Goal: Task Accomplishment & Management: Manage account settings

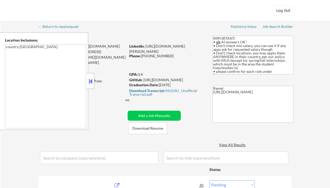
select select ""pending""
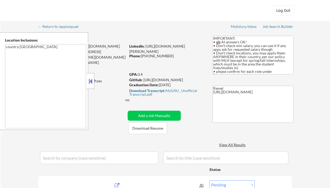
select select ""pending""
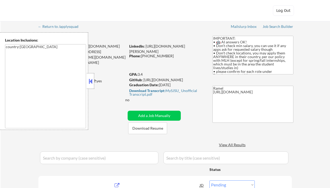
select select ""pending""
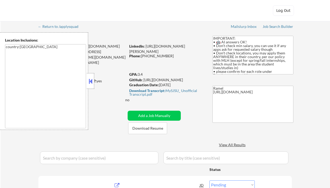
select select ""pending""
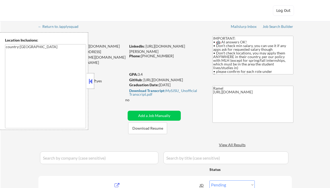
select select ""pending""
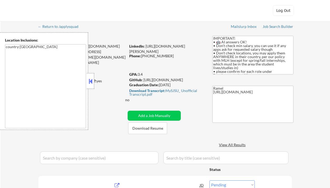
select select ""pending""
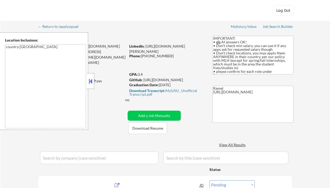
select select ""pending""
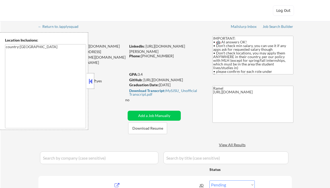
select select ""pending""
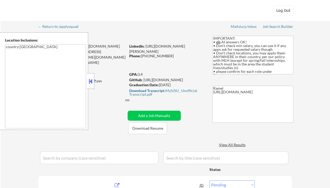
select select ""pending""
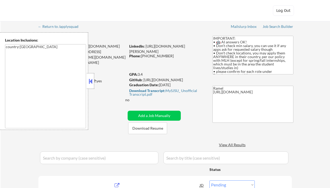
select select ""pending""
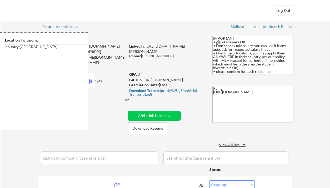
select select ""pending""
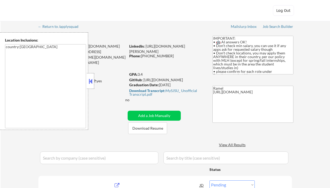
select select ""pending""
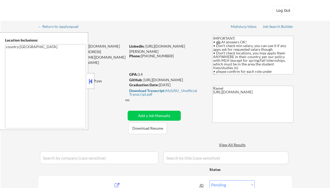
select select ""pending""
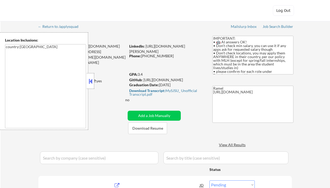
select select ""pending""
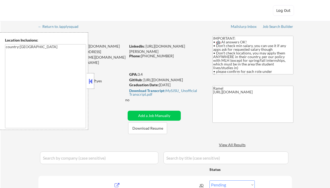
select select ""pending""
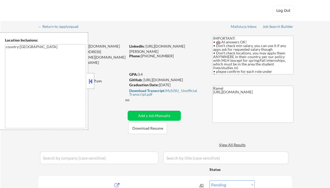
select select ""pending""
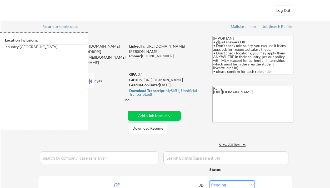
select select ""pending""
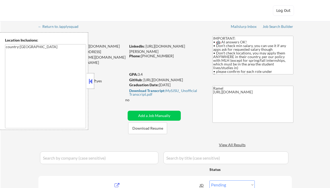
select select ""pending""
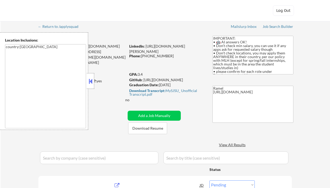
select select ""pending""
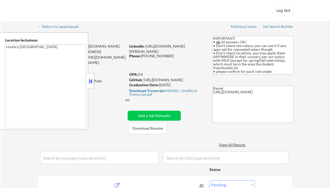
select select ""pending""
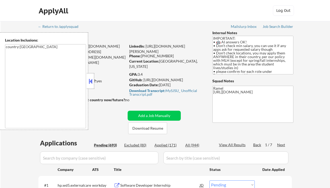
click at [93, 84] on button at bounding box center [91, 81] width 6 height 8
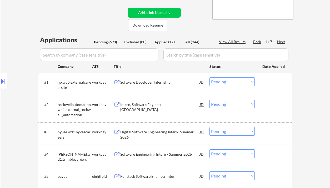
scroll to position [105, 0]
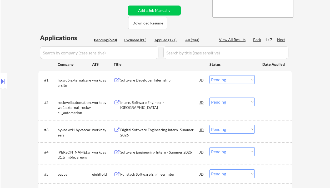
click at [281, 41] on div "Next" at bounding box center [281, 39] width 8 height 5
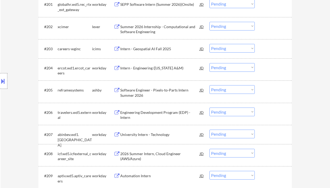
scroll to position [175, 0]
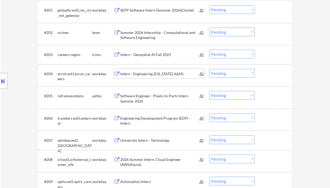
click at [145, 72] on div "Intern - Engineering (Texas A&M)" at bounding box center [159, 73] width 79 height 5
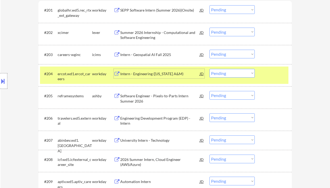
click at [144, 73] on div "Intern - Engineering (Texas A&M)" at bounding box center [159, 73] width 79 height 5
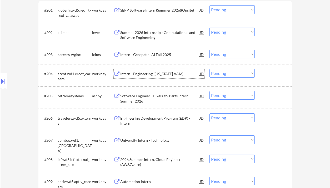
click at [214, 74] on select "Choose an option... Pending Applied Excluded (Questions) Excluded (Expired) Exc…" at bounding box center [231, 73] width 45 height 9
click at [209, 69] on select "Choose an option... Pending Applied Excluded (Questions) Excluded (Expired) Exc…" at bounding box center [231, 73] width 45 height 9
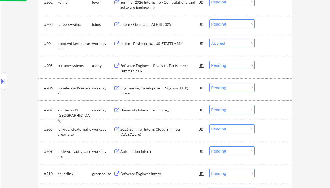
scroll to position [210, 0]
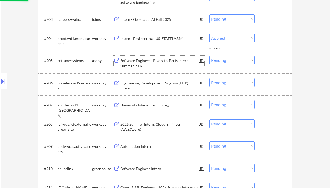
click at [150, 62] on div "Software Engineer - Pixels-to-Parts Intern Summer 2026" at bounding box center [159, 63] width 79 height 10
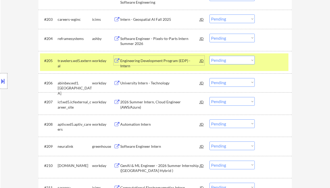
click at [217, 37] on select "Choose an option... Pending Applied Excluded (Questions) Excluded (Expired) Exc…" at bounding box center [231, 38] width 45 height 9
click at [209, 34] on select "Choose an option... Pending Applied Excluded (Questions) Excluded (Expired) Exc…" at bounding box center [231, 38] width 45 height 9
click at [157, 62] on div "Engineering Development Program (EDP) - Intern" at bounding box center [159, 63] width 79 height 10
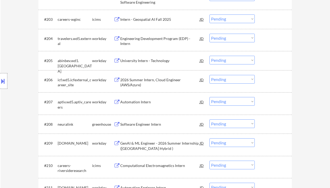
click at [219, 38] on select "Choose an option... Pending Applied Excluded (Questions) Excluded (Expired) Exc…" at bounding box center [231, 38] width 45 height 9
click at [209, 34] on select "Choose an option... Pending Applied Excluded (Questions) Excluded (Expired) Exc…" at bounding box center [231, 38] width 45 height 9
click at [145, 62] on div "University Intern - Technology" at bounding box center [159, 60] width 79 height 5
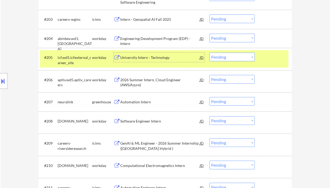
click at [162, 57] on div "University Intern - Technology" at bounding box center [159, 57] width 79 height 5
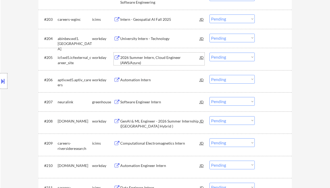
click at [148, 41] on div "University Intern - Technology" at bounding box center [159, 38] width 79 height 5
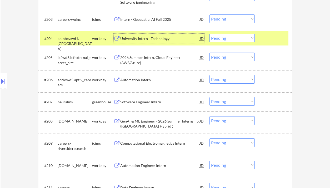
click at [229, 40] on select "Choose an option... Pending Applied Excluded (Questions) Excluded (Expired) Exc…" at bounding box center [231, 38] width 45 height 9
click at [209, 34] on select "Choose an option... Pending Applied Excluded (Questions) Excluded (Expired) Exc…" at bounding box center [231, 38] width 45 height 9
select select ""pending""
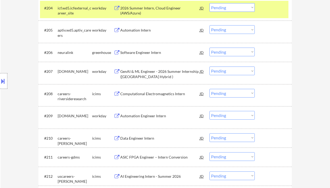
scroll to position [245, 0]
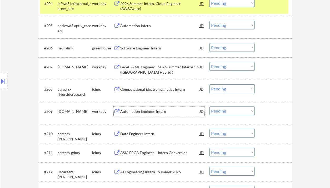
click at [149, 112] on div "Automation Engineer Intern" at bounding box center [159, 111] width 79 height 5
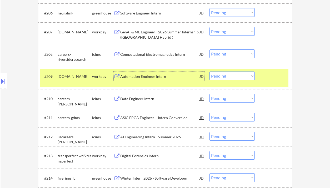
scroll to position [316, 0]
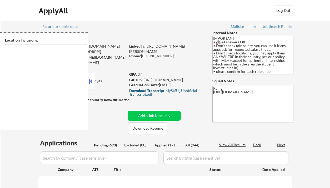
click at [173, 143] on div "Applied (171)" at bounding box center [167, 145] width 26 height 5
click at [91, 81] on button at bounding box center [91, 81] width 6 height 8
select select ""pending""
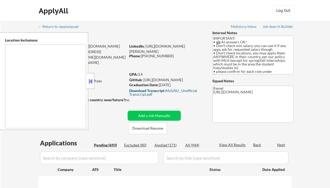
select select ""pending""
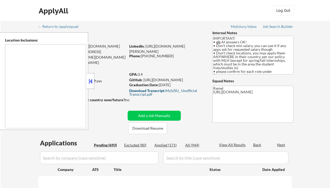
select select ""pending""
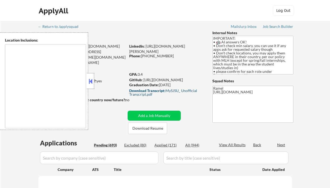
select select ""pending""
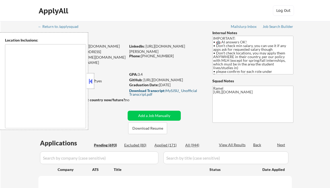
select select ""pending""
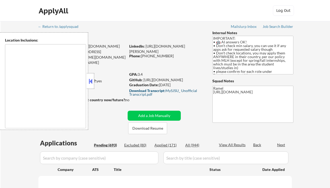
select select ""pending""
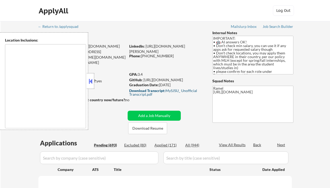
select select ""pending""
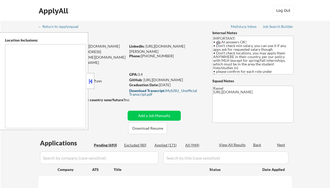
select select ""pending""
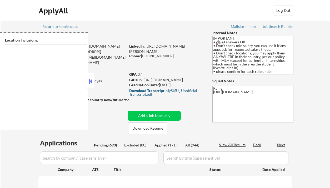
select select ""pending""
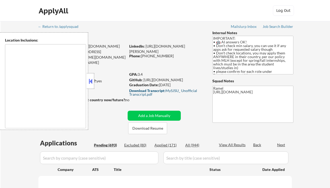
select select ""pending""
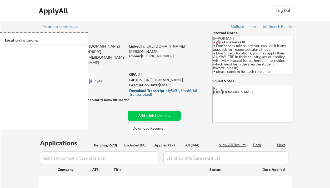
select select ""pending""
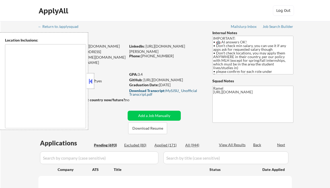
select select ""pending""
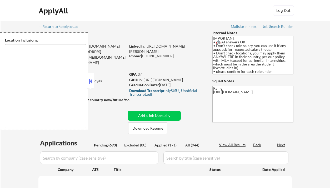
select select ""pending""
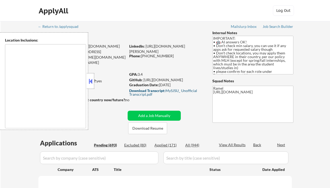
select select ""pending""
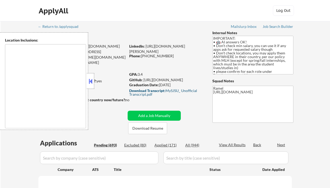
select select ""pending""
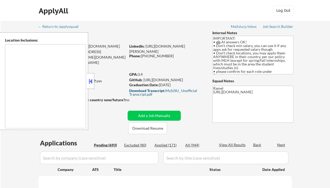
select select ""pending""
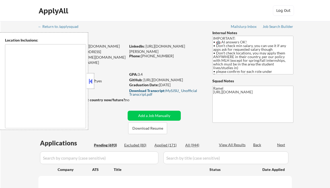
select select ""pending""
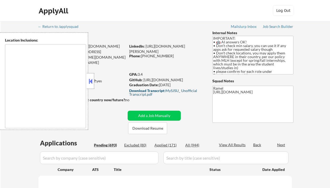
select select ""pending""
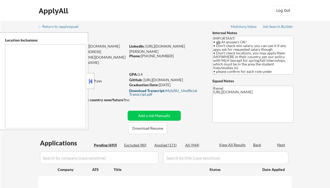
select select ""pending""
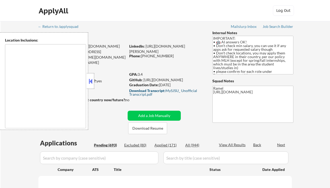
select select ""pending""
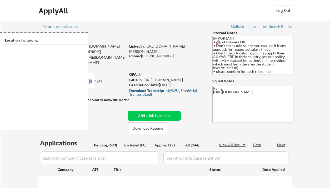
select select ""pending""
type textarea "country:US"
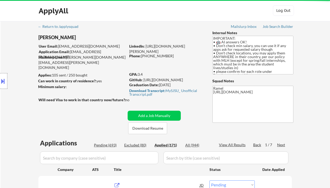
select select ""applied""
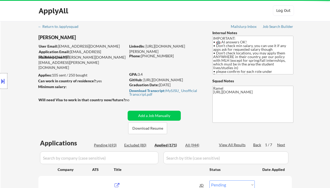
select select ""applied""
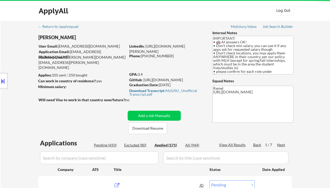
select select ""applied""
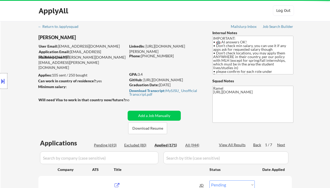
select select ""applied""
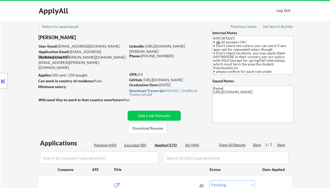
select select ""applied""
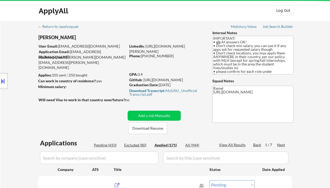
select select ""applied""
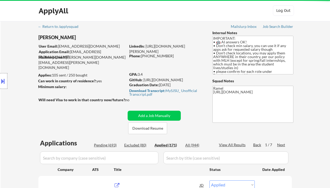
select select ""applied""
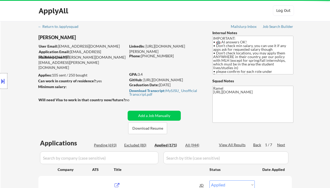
select select ""applied""
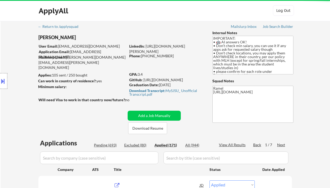
select select ""applied""
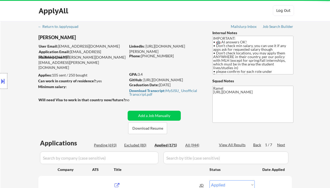
select select ""applied""
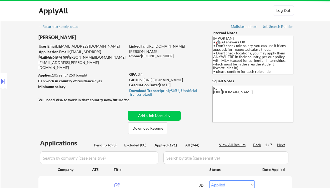
select select ""applied""
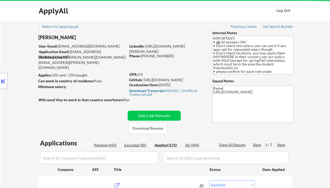
select select ""applied""
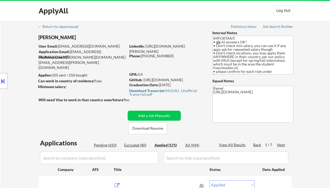
select select ""applied""
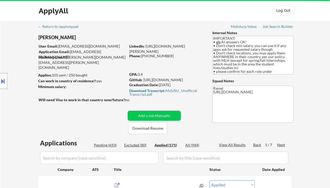
select select ""applied""
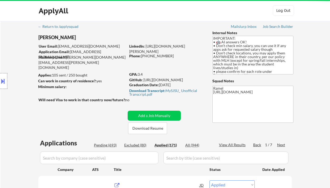
select select ""applied""
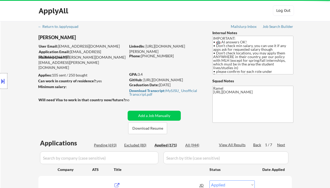
select select ""applied""
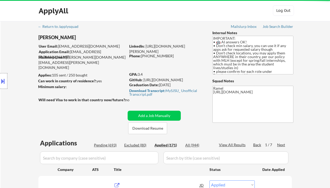
select select ""applied""
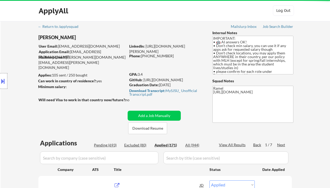
select select ""applied""
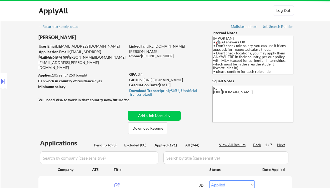
select select ""applied""
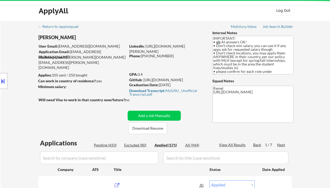
select select ""applied""
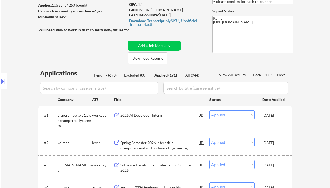
scroll to position [35, 0]
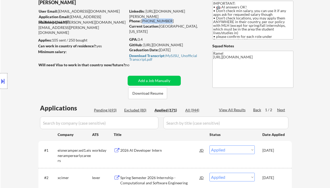
drag, startPoint x: 167, startPoint y: 21, endPoint x: 142, endPoint y: 20, distance: 24.5
click at [142, 20] on div "Phone: 408-600-9948" at bounding box center [166, 20] width 74 height 5
copy div "408-600-9948"
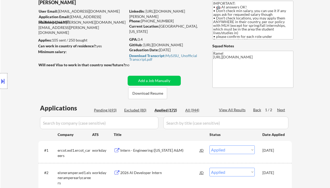
click at [239, 108] on div "View All Results" at bounding box center [233, 109] width 28 height 5
drag, startPoint x: 166, startPoint y: 21, endPoint x: 143, endPoint y: 21, distance: 23.4
click at [143, 21] on div "Phone: 408-600-9948" at bounding box center [166, 20] width 74 height 5
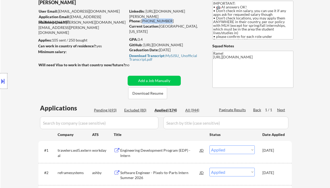
drag, startPoint x: 166, startPoint y: 22, endPoint x: 143, endPoint y: 21, distance: 23.1
click at [143, 21] on div "Phone: 408-600-9948" at bounding box center [166, 20] width 74 height 5
copy div "408-600-9948"
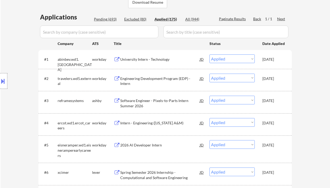
scroll to position [161, 0]
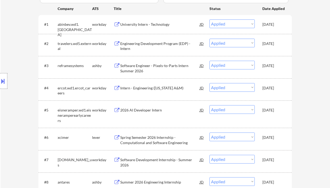
click at [13, 63] on div "Location Inclusions: country:US" at bounding box center [47, 81] width 94 height 98
click at [16, 83] on div "Location Inclusions: country:US" at bounding box center [47, 81] width 94 height 98
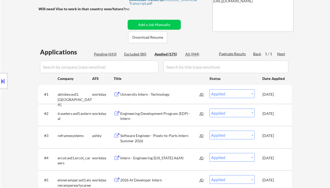
scroll to position [21, 0]
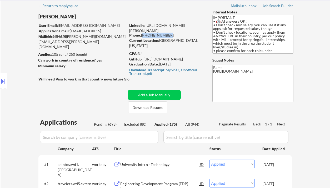
drag, startPoint x: 168, startPoint y: 35, endPoint x: 142, endPoint y: 35, distance: 25.3
click at [142, 35] on div "Phone: 408-600-9948" at bounding box center [166, 35] width 74 height 5
copy div "408-600-9948"
click at [172, 69] on div "Download Transcript: MySJSU_ Unofficial Transcript.pdf" at bounding box center [165, 71] width 73 height 7
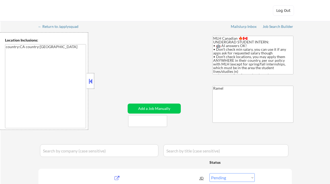
select select ""pending""
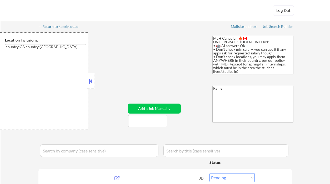
select select ""pending""
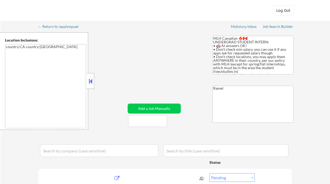
select select ""pending""
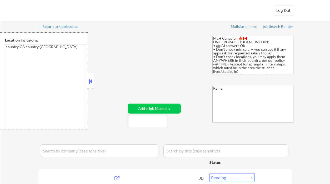
select select ""pending""
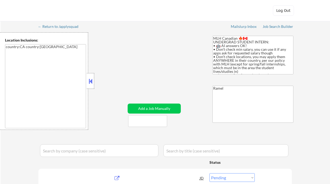
select select ""pending""
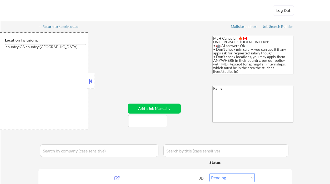
select select ""pending""
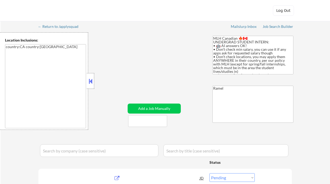
select select ""pending""
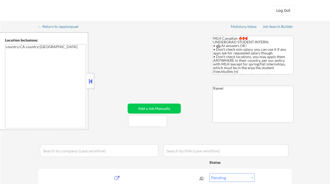
select select ""pending""
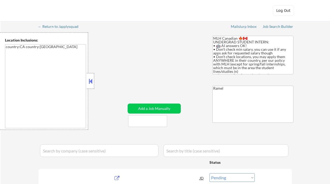
select select ""pending""
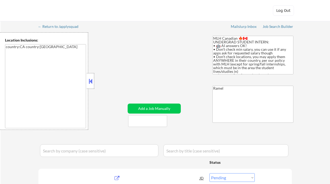
select select ""pending""
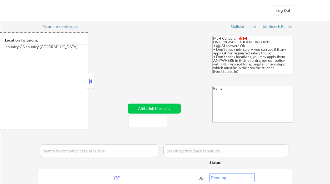
select select ""pending""
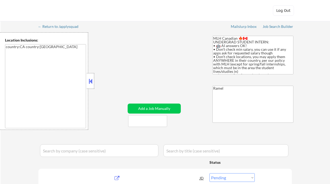
select select ""pending""
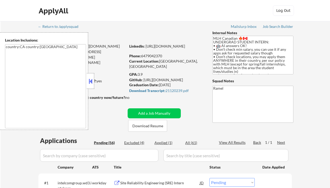
click at [90, 84] on button at bounding box center [91, 81] width 6 height 8
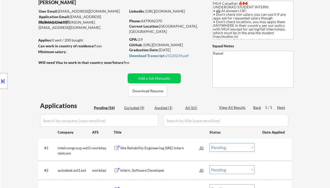
scroll to position [70, 0]
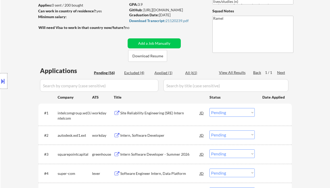
click at [167, 72] on div "Applied (1)" at bounding box center [167, 72] width 26 height 5
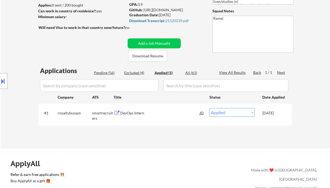
click at [106, 73] on div "Pending (56)" at bounding box center [107, 72] width 26 height 5
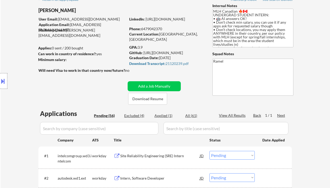
scroll to position [35, 0]
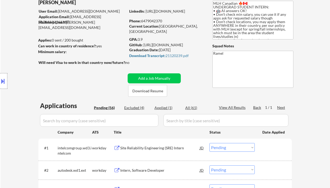
click at [3, 80] on button at bounding box center [3, 81] width 6 height 9
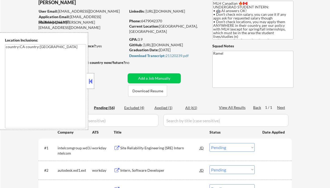
click at [92, 84] on button at bounding box center [91, 81] width 6 height 8
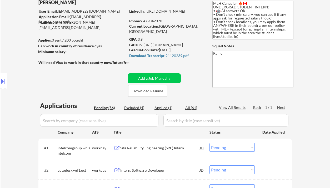
click at [113, 110] on div "Pending (56)" at bounding box center [107, 107] width 26 height 5
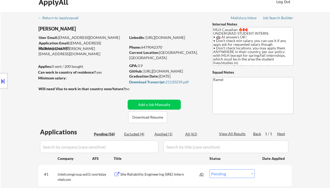
scroll to position [0, 0]
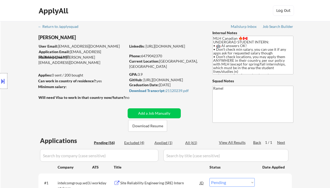
drag, startPoint x: 5, startPoint y: 50, endPoint x: 12, endPoint y: 49, distance: 6.4
click at [5, 50] on div "Location Inclusions: country:CA country:US" at bounding box center [47, 81] width 94 height 98
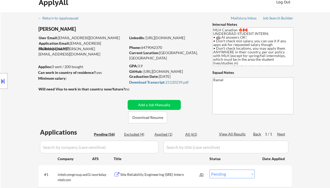
scroll to position [105, 0]
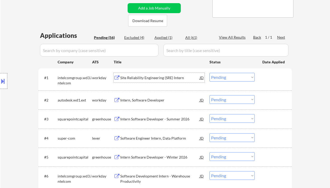
click at [136, 77] on div "Site Reliability Engineering (SRE) Intern" at bounding box center [159, 77] width 79 height 5
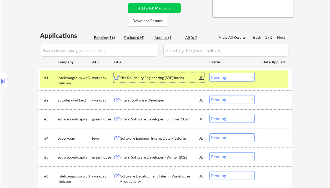
click at [229, 75] on select "Choose an option... Pending Applied Excluded (Questions) Excluded (Expired) Exc…" at bounding box center [231, 77] width 45 height 9
click at [209, 73] on select "Choose an option... Pending Applied Excluded (Questions) Excluded (Expired) Exc…" at bounding box center [231, 77] width 45 height 9
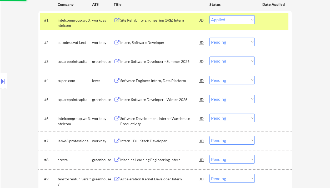
scroll to position [140, 0]
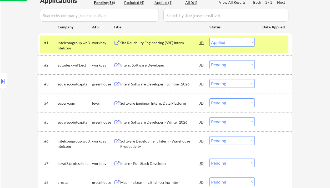
click at [147, 84] on div "Intern Software Developer - Summer 2026" at bounding box center [159, 84] width 79 height 5
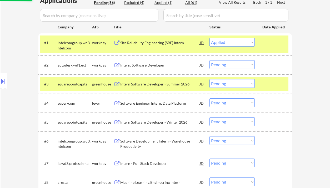
select select ""pending""
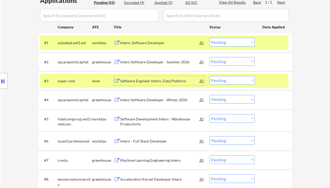
click at [202, 82] on div "JD" at bounding box center [201, 80] width 5 height 9
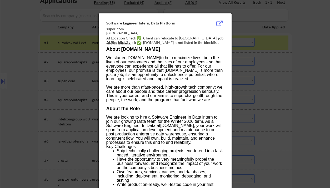
click at [302, 100] on div at bounding box center [165, 94] width 330 height 188
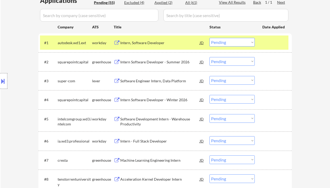
click at [146, 83] on div "Software Engineer Intern, Data Platform" at bounding box center [159, 80] width 79 height 5
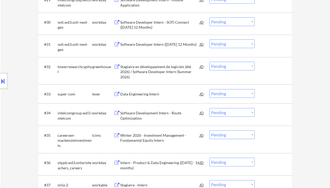
scroll to position [127, 0]
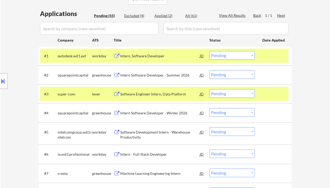
click at [229, 93] on select "Choose an option... Pending Applied Excluded (Questions) Excluded (Expired) Exc…" at bounding box center [231, 93] width 45 height 9
click at [226, 95] on select "Choose an option... Pending Applied Excluded (Questions) Excluded (Expired) Exc…" at bounding box center [231, 93] width 45 height 9
click at [209, 89] on select "Choose an option... Pending Applied Excluded (Questions) Excluded (Expired) Exc…" at bounding box center [231, 93] width 45 height 9
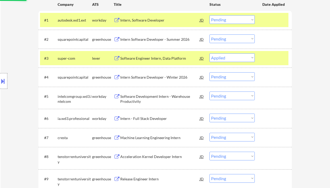
scroll to position [197, 0]
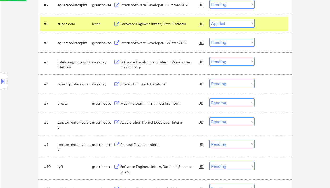
click at [151, 42] on div "Intern Software Developer - Winter 2026" at bounding box center [159, 42] width 79 height 5
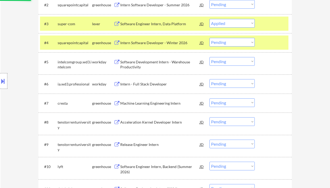
select select ""pending""
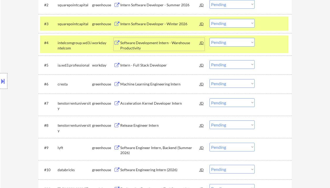
click at [203, 43] on div "JD" at bounding box center [201, 42] width 5 height 9
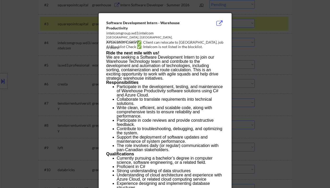
click at [295, 87] on div at bounding box center [165, 94] width 330 height 188
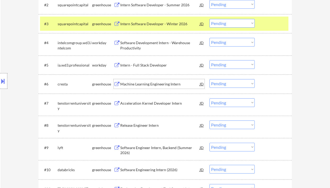
click at [150, 86] on div "Machine Learning Engineering Intern" at bounding box center [159, 84] width 79 height 5
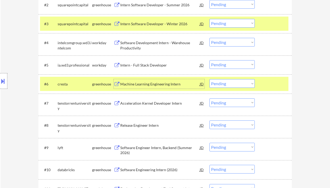
drag, startPoint x: 223, startPoint y: 83, endPoint x: 224, endPoint y: 88, distance: 4.2
click at [223, 83] on select "Choose an option... Pending Applied Excluded (Questions) Excluded (Expired) Exc…" at bounding box center [231, 83] width 45 height 9
click at [209, 79] on select "Choose an option... Pending Applied Excluded (Questions) Excluded (Expired) Exc…" at bounding box center [231, 83] width 45 height 9
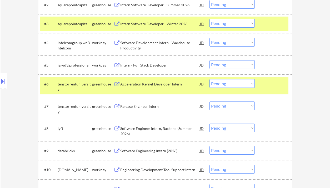
click at [144, 85] on div "Acceleration Kernel Developer Intern" at bounding box center [159, 84] width 79 height 5
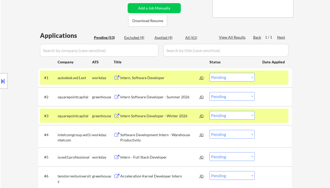
scroll to position [212, 0]
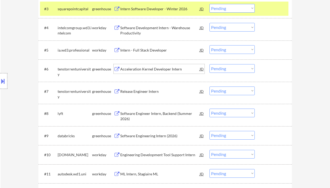
click at [151, 71] on div "Acceleration Kernel Developer Intern" at bounding box center [159, 69] width 79 height 5
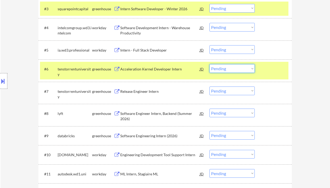
click at [227, 69] on select "Choose an option... Pending Applied Excluded (Questions) Excluded (Expired) Exc…" at bounding box center [231, 68] width 45 height 9
click at [209, 64] on select "Choose an option... Pending Applied Excluded (Questions) Excluded (Expired) Exc…" at bounding box center [231, 68] width 45 height 9
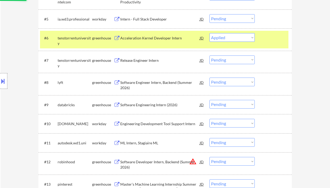
scroll to position [247, 0]
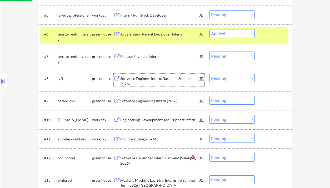
click at [160, 79] on div "Software Engineer Intern, Backend (Summer 2026)" at bounding box center [159, 81] width 79 height 10
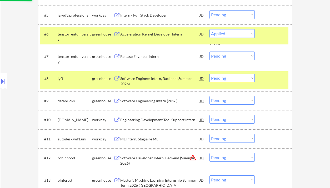
select select ""pending""
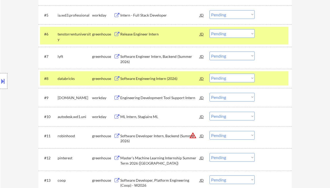
click at [14, 37] on div "Location Inclusions: country:CA country:US" at bounding box center [47, 81] width 94 height 98
click at [226, 57] on select "Choose an option... Pending Applied Excluded (Questions) Excluded (Expired) Exc…" at bounding box center [231, 56] width 45 height 9
click at [209, 52] on select "Choose an option... Pending Applied Excluded (Questions) Excluded (Expired) Exc…" at bounding box center [231, 56] width 45 height 9
click at [143, 80] on div "Software Engineering Intern (2026)" at bounding box center [159, 78] width 79 height 5
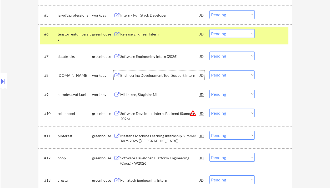
click at [219, 56] on select "Choose an option... Pending Applied Excluded (Questions) Excluded (Expired) Exc…" at bounding box center [231, 56] width 45 height 9
click at [209, 52] on select "Choose an option... Pending Applied Excluded (Questions) Excluded (Expired) Exc…" at bounding box center [231, 56] width 45 height 9
click at [224, 53] on select "Choose an option... Pending Applied Excluded (Questions) Excluded (Expired) Exc…" at bounding box center [231, 56] width 45 height 9
select select ""pending""
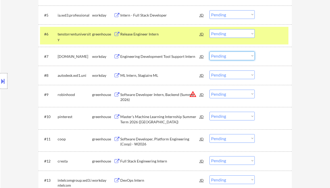
scroll to position [317, 0]
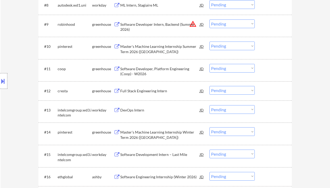
click at [170, 47] on div "Master's Machine Learning Internship Summer Term 2026 (Toronto)" at bounding box center [159, 49] width 79 height 10
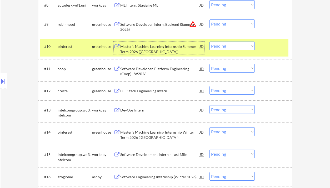
click at [224, 47] on select "Choose an option... Pending Applied Excluded (Questions) Excluded (Expired) Exc…" at bounding box center [231, 46] width 45 height 9
click at [209, 42] on select "Choose an option... Pending Applied Excluded (Questions) Excluded (Expired) Exc…" at bounding box center [231, 46] width 45 height 9
click at [156, 71] on div "Software Developer, Platform Engineering (Coop) - W2026" at bounding box center [159, 71] width 79 height 10
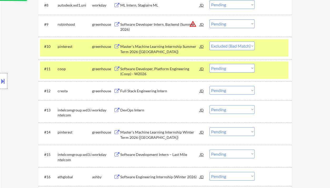
select select ""pending""
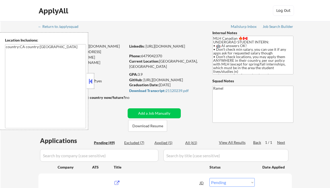
select select ""pending""
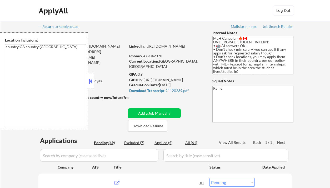
select select ""pending""
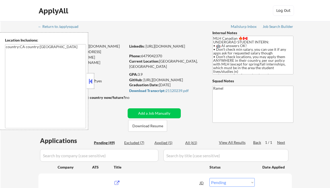
select select ""pending""
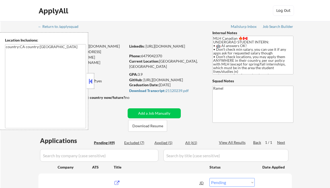
select select ""pending""
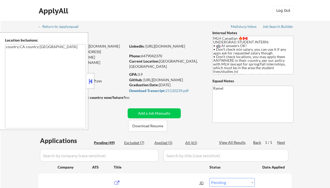
select select ""pending""
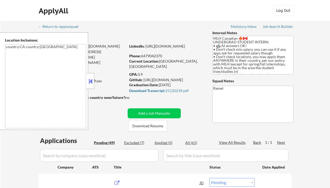
select select ""pending""
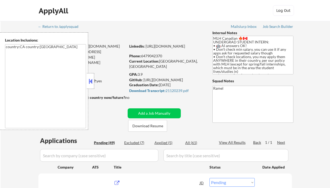
select select ""pending""
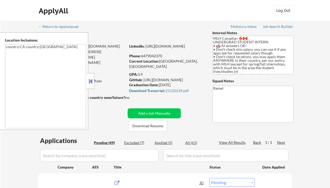
select select ""pending""
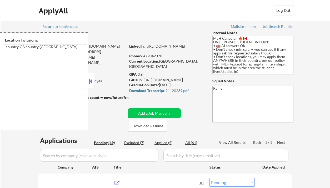
select select ""pending""
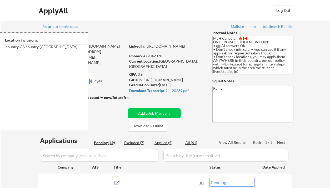
select select ""pending""
drag, startPoint x: 93, startPoint y: 79, endPoint x: 109, endPoint y: 54, distance: 29.9
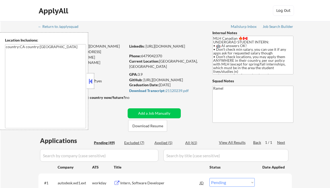
click at [93, 79] on button at bounding box center [91, 81] width 6 height 8
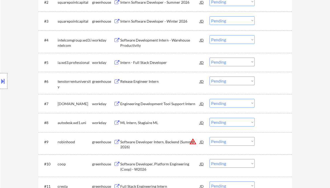
scroll to position [235, 0]
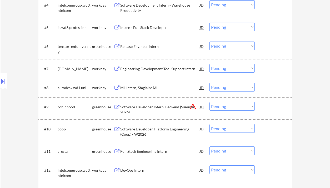
click at [139, 129] on div "Software Developer, Platform Engineering (Coop) - W2026" at bounding box center [159, 131] width 79 height 10
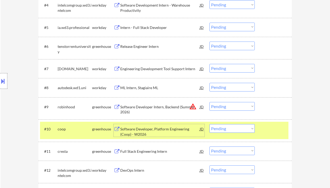
click at [227, 131] on select "Choose an option... Pending Applied Excluded (Questions) Excluded (Expired) Exc…" at bounding box center [231, 128] width 45 height 9
click at [209, 124] on select "Choose an option... Pending Applied Excluded (Questions) Excluded (Expired) Exc…" at bounding box center [231, 128] width 45 height 9
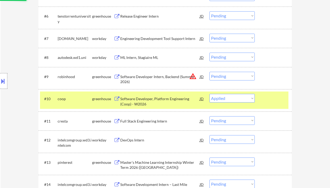
scroll to position [270, 0]
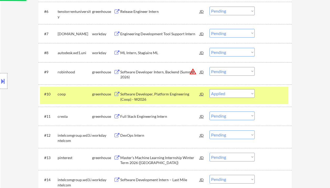
click at [157, 117] on div "Full Stack Engineering Intern" at bounding box center [159, 116] width 79 height 5
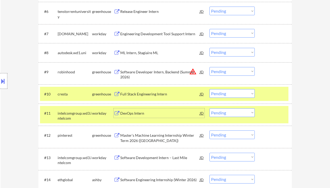
click at [221, 94] on select "Choose an option... Pending Applied Excluded (Questions) Excluded (Expired) Exc…" at bounding box center [231, 93] width 45 height 9
click at [209, 89] on select "Choose an option... Pending Applied Excluded (Questions) Excluded (Expired) Exc…" at bounding box center [231, 93] width 45 height 9
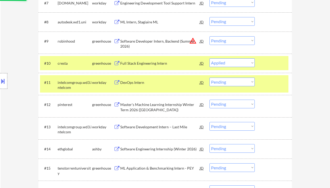
scroll to position [305, 0]
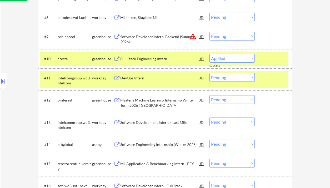
select select ""pending""
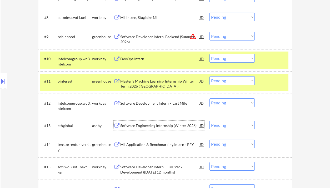
click at [145, 127] on div "Software Engineering Internship (Winter 2026)" at bounding box center [159, 125] width 79 height 5
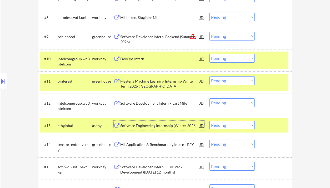
click at [220, 126] on select "Choose an option... Pending Applied Excluded (Questions) Excluded (Expired) Exc…" at bounding box center [231, 125] width 45 height 9
click at [209, 121] on select "Choose an option... Pending Applied Excluded (Questions) Excluded (Expired) Exc…" at bounding box center [231, 125] width 45 height 9
click at [156, 87] on div "Master's Machine Learning Internship Winter Term 2026 (Toronto)" at bounding box center [159, 84] width 79 height 10
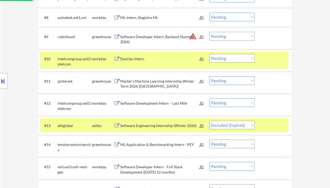
select select ""pending""
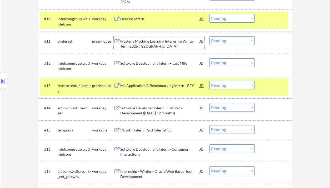
scroll to position [340, 0]
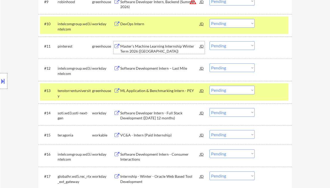
click at [223, 46] on select "Choose an option... Pending Applied Excluded (Questions) Excluded (Expired) Exc…" at bounding box center [231, 45] width 45 height 9
click at [209, 41] on select "Choose an option... Pending Applied Excluded (Questions) Excluded (Expired) Exc…" at bounding box center [231, 45] width 45 height 9
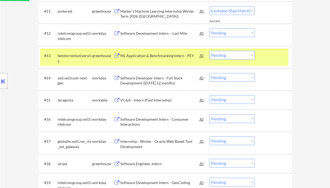
click at [156, 103] on div "VC&A - Intern (Paid Internship)" at bounding box center [159, 99] width 79 height 9
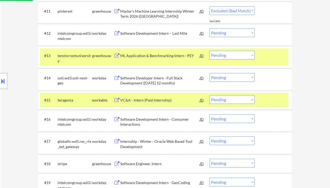
select select ""pending""
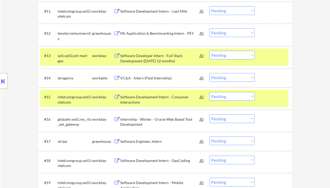
click at [225, 78] on select "Choose an option... Pending Applied Excluded (Questions) Excluded (Expired) Exc…" at bounding box center [231, 77] width 45 height 9
click at [209, 73] on select "Choose an option... Pending Applied Excluded (Questions) Excluded (Expired) Exc…" at bounding box center [231, 77] width 45 height 9
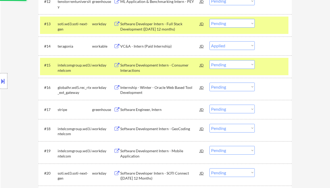
scroll to position [410, 0]
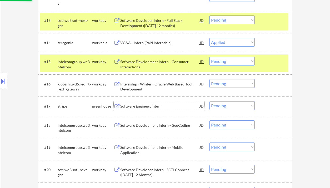
click at [154, 107] on div "Software Engineer, Intern" at bounding box center [159, 106] width 79 height 5
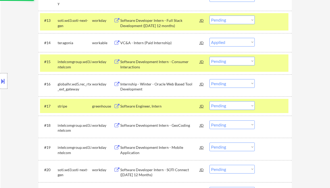
select select ""pending""
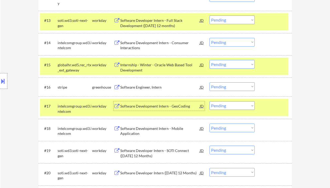
click at [139, 87] on div "Software Engineer, Intern" at bounding box center [159, 87] width 79 height 5
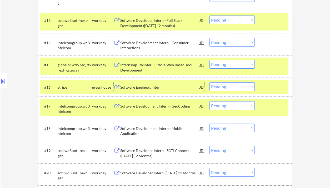
drag, startPoint x: 227, startPoint y: 85, endPoint x: 227, endPoint y: 91, distance: 6.1
click at [227, 85] on select "Choose an option... Pending Applied Excluded (Questions) Excluded (Expired) Exc…" at bounding box center [231, 86] width 45 height 9
click at [209, 82] on select "Choose an option... Pending Applied Excluded (Questions) Excluded (Expired) Exc…" at bounding box center [231, 86] width 45 height 9
select select ""pending""
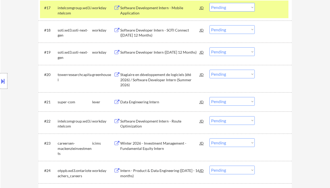
scroll to position [515, 0]
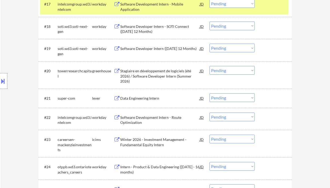
click at [151, 98] on div "Data Engineering Intern" at bounding box center [159, 98] width 79 height 5
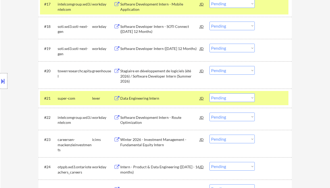
click at [239, 98] on select "Choose an option... Pending Applied Excluded (Questions) Excluded (Expired) Exc…" at bounding box center [231, 97] width 45 height 9
click at [209, 93] on select "Choose an option... Pending Applied Excluded (Questions) Excluded (Expired) Exc…" at bounding box center [231, 97] width 45 height 9
select select ""pending""
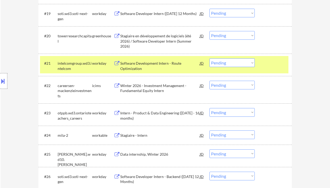
scroll to position [585, 0]
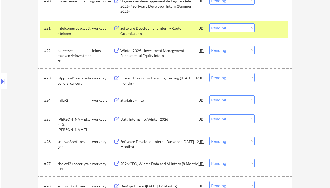
click at [147, 102] on div "Stagiaire - Intern" at bounding box center [159, 100] width 79 height 5
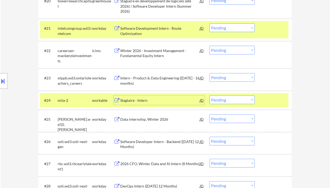
click at [231, 100] on select "Choose an option... Pending Applied Excluded (Questions) Excluded (Expired) Exc…" at bounding box center [231, 99] width 45 height 9
click at [209, 95] on select "Choose an option... Pending Applied Excluded (Questions) Excluded (Expired) Exc…" at bounding box center [231, 99] width 45 height 9
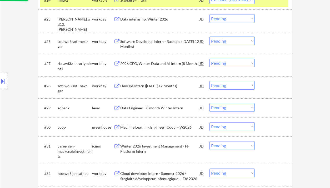
scroll to position [691, 0]
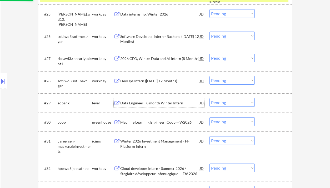
click at [159, 104] on div "Data Engineer - 8 month Winter Intern" at bounding box center [159, 102] width 79 height 5
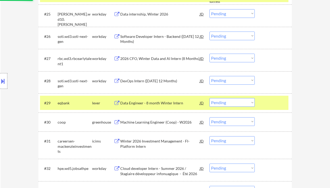
select select ""pending""
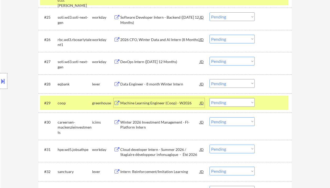
click at [223, 84] on select "Choose an option... Pending Applied Excluded (Questions) Excluded (Expired) Exc…" at bounding box center [231, 83] width 45 height 9
click at [209, 79] on select "Choose an option... Pending Applied Excluded (Questions) Excluded (Expired) Exc…" at bounding box center [231, 83] width 45 height 9
select select ""pending""
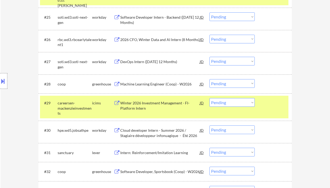
click at [161, 83] on div "Machine Learning Engineer (Coop) - W2026" at bounding box center [159, 84] width 79 height 5
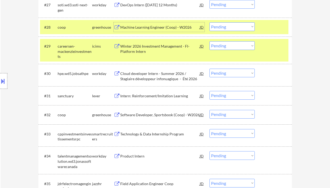
scroll to position [761, 0]
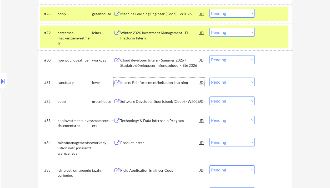
click at [131, 84] on div "Intern: Reinforcement/Imitation Learning" at bounding box center [159, 82] width 79 height 5
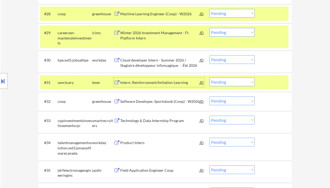
drag, startPoint x: 231, startPoint y: 83, endPoint x: 233, endPoint y: 86, distance: 3.9
click at [231, 83] on select "Choose an option... Pending Applied Excluded (Questions) Excluded (Expired) Exc…" at bounding box center [231, 82] width 45 height 9
click at [209, 78] on select "Choose an option... Pending Applied Excluded (Questions) Excluded (Expired) Exc…" at bounding box center [231, 82] width 45 height 9
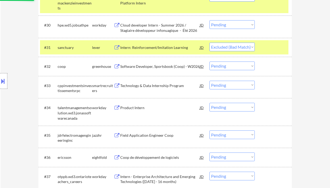
click at [155, 86] on div "Technology & Data Internship Program" at bounding box center [159, 85] width 79 height 5
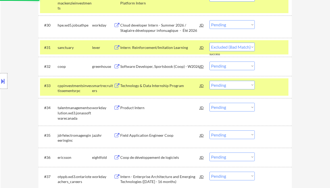
select select ""pending""
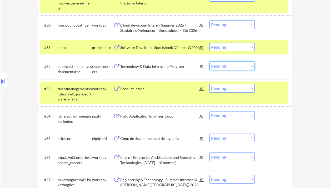
click at [231, 65] on select "Choose an option... Pending Applied Excluded (Questions) Excluded (Expired) Exc…" at bounding box center [231, 66] width 45 height 9
click at [209, 62] on select "Choose an option... Pending Applied Excluded (Questions) Excluded (Expired) Exc…" at bounding box center [231, 66] width 45 height 9
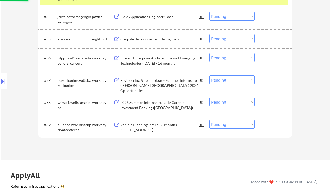
scroll to position [901, 0]
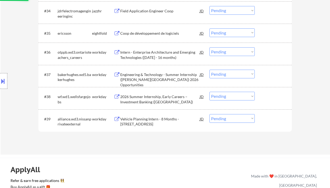
select select ""pending""
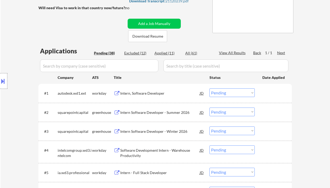
scroll to position [95, 0]
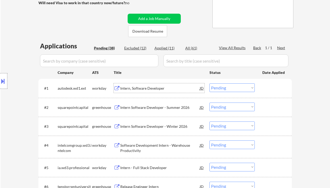
click at [147, 86] on div "Intern, Software Developer" at bounding box center [159, 88] width 79 height 5
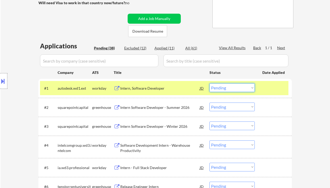
drag, startPoint x: 230, startPoint y: 88, endPoint x: 229, endPoint y: 92, distance: 4.2
click at [230, 88] on select "Choose an option... Pending Applied Excluded (Questions) Excluded (Expired) Exc…" at bounding box center [231, 87] width 45 height 9
click at [209, 83] on select "Choose an option... Pending Applied Excluded (Questions) Excluded (Expired) Exc…" at bounding box center [231, 87] width 45 height 9
click at [156, 107] on div "Intern Software Developer - Summer 2026" at bounding box center [159, 107] width 79 height 5
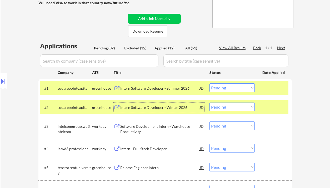
drag, startPoint x: 218, startPoint y: 85, endPoint x: 223, endPoint y: 89, distance: 6.1
click at [218, 85] on select "Choose an option... Pending Applied Excluded (Questions) Excluded (Expired) Exc…" at bounding box center [231, 87] width 45 height 9
drag, startPoint x: 229, startPoint y: 87, endPoint x: 239, endPoint y: 92, distance: 11.1
click at [229, 87] on select "Choose an option... Pending Applied Excluded (Questions) Excluded (Expired) Exc…" at bounding box center [231, 87] width 45 height 9
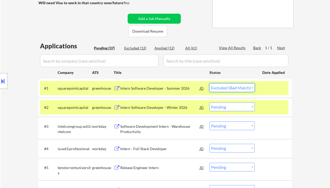
click at [209, 83] on select "Choose an option... Pending Applied Excluded (Questions) Excluded (Expired) Exc…" at bounding box center [231, 87] width 45 height 9
click at [159, 109] on div "Intern Software Developer - Winter 2026" at bounding box center [159, 107] width 79 height 5
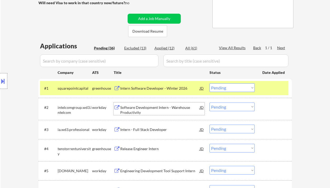
click at [227, 87] on select "Choose an option... Pending Applied Excluded (Questions) Excluded (Expired) Exc…" at bounding box center [231, 87] width 45 height 9
click at [209, 83] on select "Choose an option... Pending Applied Excluded (Questions) Excluded (Expired) Exc…" at bounding box center [231, 87] width 45 height 9
click at [165, 109] on div "Software Development Intern - Warehouse Productivity" at bounding box center [159, 110] width 79 height 10
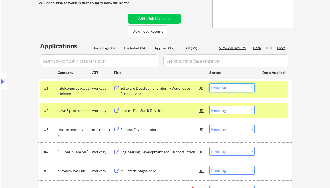
drag, startPoint x: 227, startPoint y: 85, endPoint x: 230, endPoint y: 92, distance: 6.8
click at [227, 86] on select "Choose an option... Pending Applied Excluded (Questions) Excluded (Expired) Exc…" at bounding box center [231, 87] width 45 height 9
click at [209, 83] on select "Choose an option... Pending Applied Excluded (Questions) Excluded (Expired) Exc…" at bounding box center [231, 87] width 45 height 9
click at [160, 111] on div "Intern - Full Stack Developer" at bounding box center [159, 110] width 79 height 5
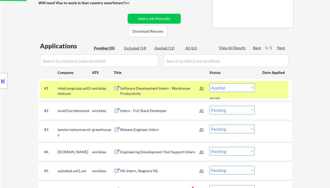
select select ""pending""
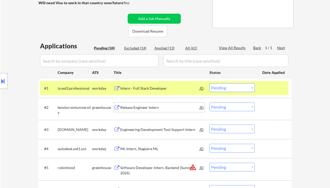
click at [152, 92] on div "Intern - Full Stack Developer" at bounding box center [159, 87] width 79 height 9
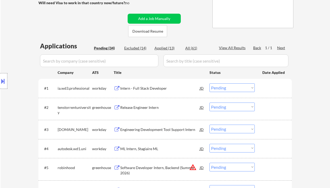
type textarea "Ramel [URL][DOMAIN_NAME]"
drag, startPoint x: 244, startPoint y: 86, endPoint x: 240, endPoint y: 90, distance: 5.4
click at [244, 86] on select "Choose an option... Pending Applied Excluded (Questions) Excluded (Expired) Exc…" at bounding box center [231, 87] width 45 height 9
click at [209, 83] on select "Choose an option... Pending Applied Excluded (Questions) Excluded (Expired) Exc…" at bounding box center [231, 87] width 45 height 9
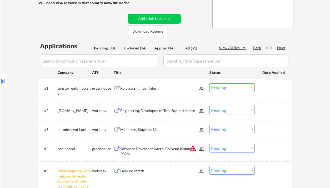
click at [151, 87] on div "Release Engineer Intern" at bounding box center [159, 88] width 79 height 5
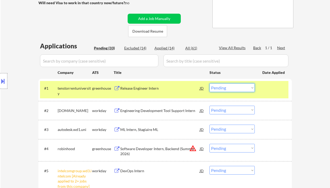
drag, startPoint x: 226, startPoint y: 88, endPoint x: 228, endPoint y: 92, distance: 5.0
click at [226, 88] on select "Choose an option... Pending Applied Excluded (Questions) Excluded (Expired) Exc…" at bounding box center [231, 87] width 45 height 9
click at [209, 83] on select "Choose an option... Pending Applied Excluded (Questions) Excluded (Expired) Exc…" at bounding box center [231, 87] width 45 height 9
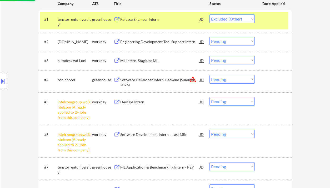
scroll to position [165, 0]
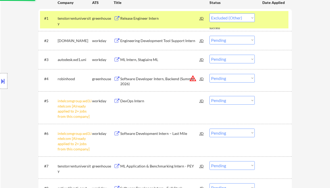
select select ""pending""
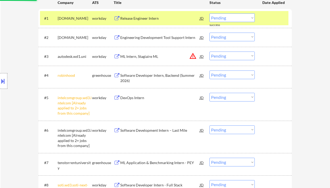
click at [227, 102] on div "#5 intelcomgroup.wd3.intelcom [Already applied to 2+ jobs from this company] wo…" at bounding box center [164, 104] width 248 height 28
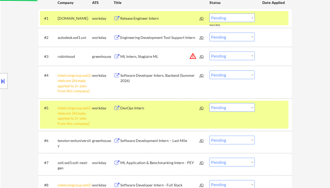
drag, startPoint x: 222, startPoint y: 74, endPoint x: 223, endPoint y: 79, distance: 5.4
click at [222, 74] on select "Choose an option... Pending Applied Excluded (Questions) Excluded (Expired) Exc…" at bounding box center [231, 74] width 45 height 9
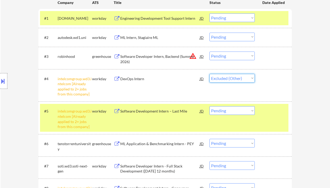
click at [209, 74] on select "Choose an option... Pending Applied Excluded (Questions) Excluded (Expired) Exc…" at bounding box center [231, 78] width 45 height 9
click at [224, 79] on select "Choose an option... Pending Applied Excluded (Questions) Excluded (Expired) Exc…" at bounding box center [231, 78] width 45 height 9
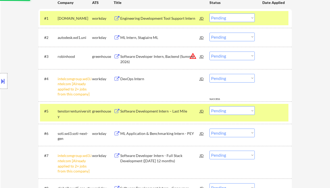
drag, startPoint x: 312, startPoint y: 95, endPoint x: 291, endPoint y: 95, distance: 21.3
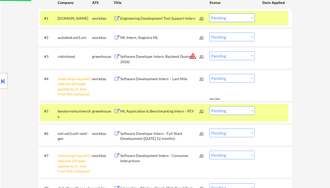
drag, startPoint x: 231, startPoint y: 77, endPoint x: 235, endPoint y: 82, distance: 6.7
click at [231, 77] on select "Choose an option... Pending Applied Excluded (Questions) Excluded (Expired) Exc…" at bounding box center [231, 78] width 45 height 9
click at [209, 74] on select "Choose an option... Pending Applied Excluded (Questions) Excluded (Expired) Exc…" at bounding box center [231, 78] width 45 height 9
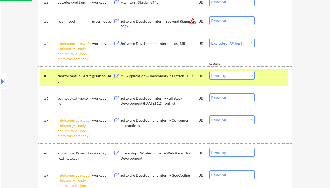
select select ""pending""
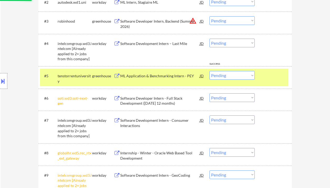
scroll to position [235, 0]
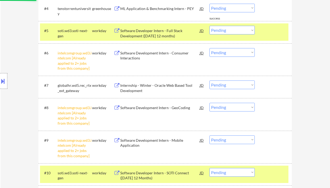
drag, startPoint x: 226, startPoint y: 54, endPoint x: 229, endPoint y: 56, distance: 3.0
click at [226, 54] on select "Choose an option... Pending Applied Excluded (Questions) Excluded (Expired) Exc…" at bounding box center [231, 52] width 45 height 9
click at [209, 48] on select "Choose an option... Pending Applied Excluded (Questions) Excluded (Expired) Exc…" at bounding box center [231, 52] width 45 height 9
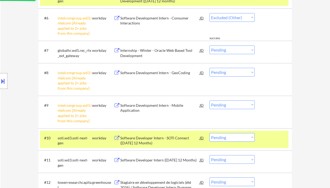
select select ""pending""
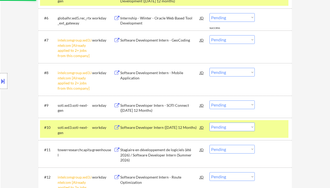
click at [224, 41] on select "Choose an option... Pending Applied Excluded (Questions) Excluded (Expired) Exc…" at bounding box center [231, 39] width 45 height 9
select select ""excluded__other_""
click at [209, 35] on select "Choose an option... Pending Applied Excluded (Questions) Excluded (Expired) Exc…" at bounding box center [231, 39] width 45 height 9
drag, startPoint x: 222, startPoint y: 72, endPoint x: 224, endPoint y: 74, distance: 3.2
click at [222, 72] on select "Choose an option... Pending Applied Excluded (Questions) Excluded (Expired) Exc…" at bounding box center [231, 72] width 45 height 9
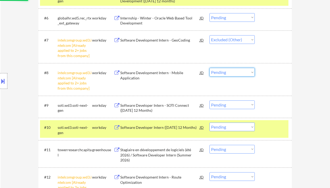
select select ""excluded__other_""
click at [209, 68] on select "Choose an option... Pending Applied Excluded (Questions) Excluded (Expired) Exc…" at bounding box center [231, 72] width 45 height 9
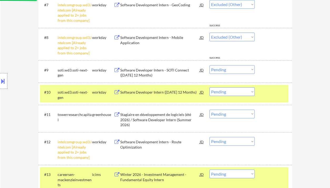
select select ""pending""
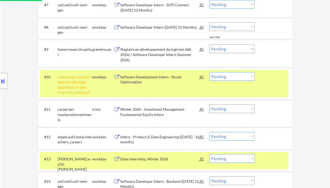
click at [225, 76] on select "Choose an option... Pending Applied Excluded (Questions) Excluded (Expired) Exc…" at bounding box center [231, 76] width 45 height 9
click at [209, 72] on select "Choose an option... Pending Applied Excluded (Questions) Excluded (Expired) Exc…" at bounding box center [231, 76] width 45 height 9
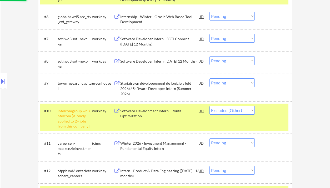
scroll to position [270, 0]
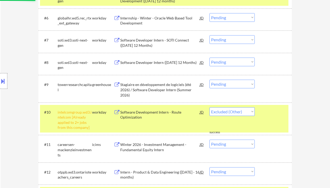
select select ""pending""
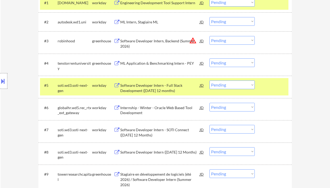
scroll to position [165, 0]
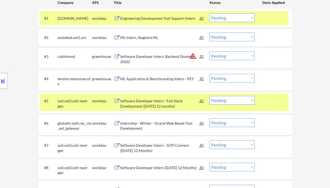
click at [155, 104] on div "Software Developer Intern - Full Stack Development ([DATE] 12 months)" at bounding box center [159, 103] width 79 height 10
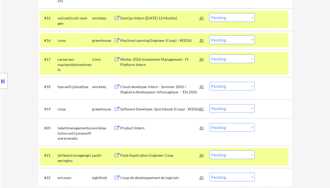
scroll to position [375, 0]
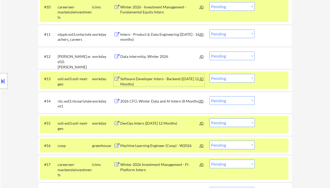
click at [162, 81] on div "Software Developer Intern - Backend ([DATE] 12 Months)" at bounding box center [159, 81] width 79 height 10
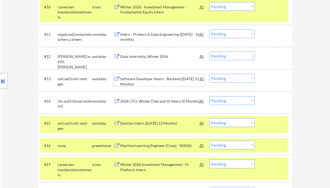
scroll to position [340, 0]
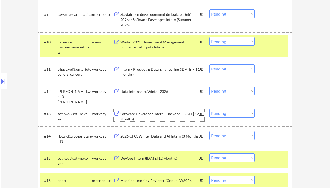
click at [135, 92] on div "Data internship, Winter 2026" at bounding box center [159, 91] width 79 height 5
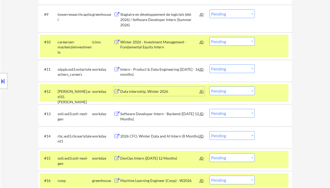
click at [225, 91] on select "Choose an option... Pending Applied Excluded (Questions) Excluded (Expired) Exc…" at bounding box center [231, 91] width 45 height 9
click at [209, 87] on select "Choose an option... Pending Applied Excluded (Questions) Excluded (Expired) Exc…" at bounding box center [231, 91] width 45 height 9
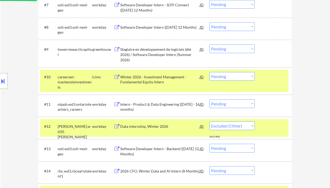
select select ""pending""
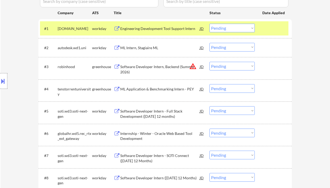
scroll to position [130, 0]
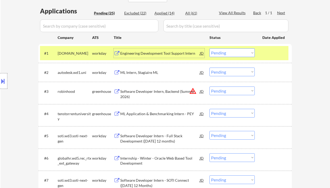
click at [156, 52] on div "Engineering Development Tool Support Intern" at bounding box center [159, 53] width 79 height 5
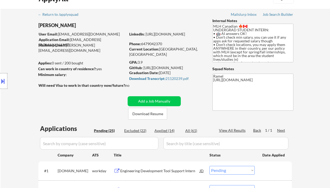
scroll to position [0, 0]
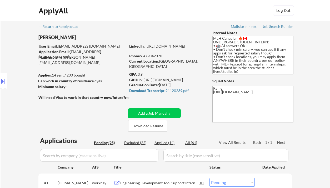
drag, startPoint x: 7, startPoint y: 139, endPoint x: 16, endPoint y: 136, distance: 8.8
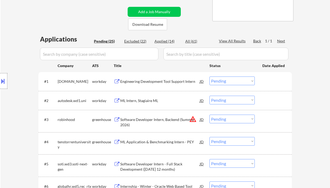
scroll to position [105, 0]
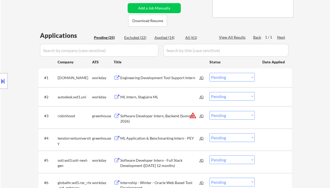
click at [145, 100] on div "ML Intern, Stagiaire ML" at bounding box center [159, 96] width 79 height 9
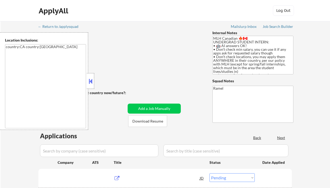
select select ""pending""
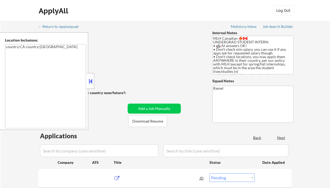
select select ""pending""
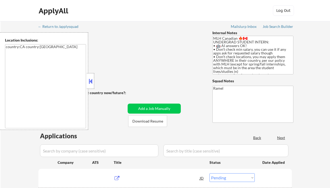
select select ""pending""
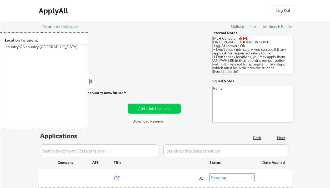
select select ""pending""
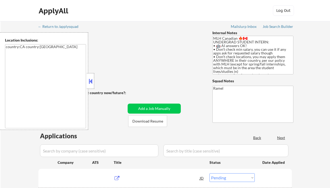
select select ""pending""
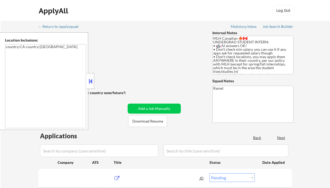
select select ""pending""
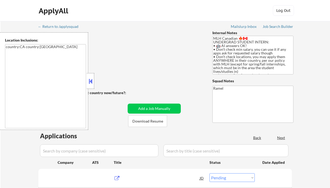
select select ""pending""
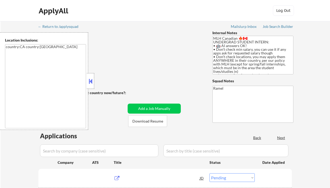
select select ""pending""
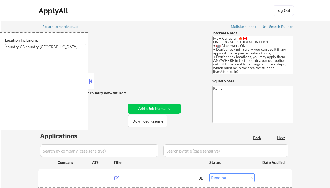
select select ""pending""
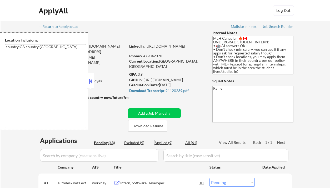
click at [164, 145] on div "Applied (9)" at bounding box center [167, 142] width 26 height 5
select select ""applied""
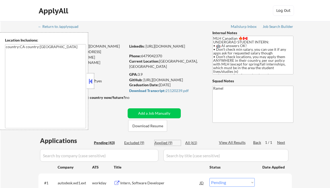
select select ""applied""
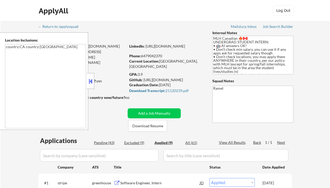
select select ""applied""
click at [89, 80] on button at bounding box center [91, 81] width 6 height 8
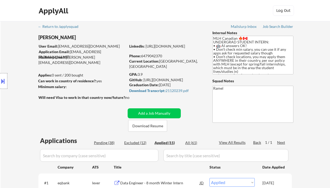
click at [156, 56] on div "Phone: [PHONE_NUMBER]" at bounding box center [166, 55] width 74 height 5
copy div "6479042370"
select select ""applied""
copy div "6479042370"
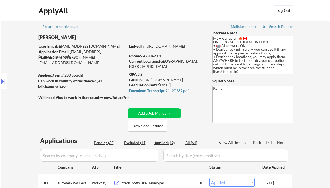
select select ""applied""
copy div "6479042370"
type textarea "Ramel [URL][DOMAIN_NAME]"
select select ""applied""
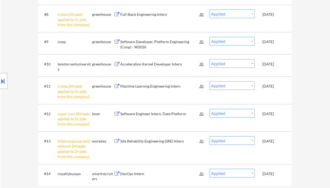
scroll to position [331, 0]
